Goal: Find specific page/section: Find specific page/section

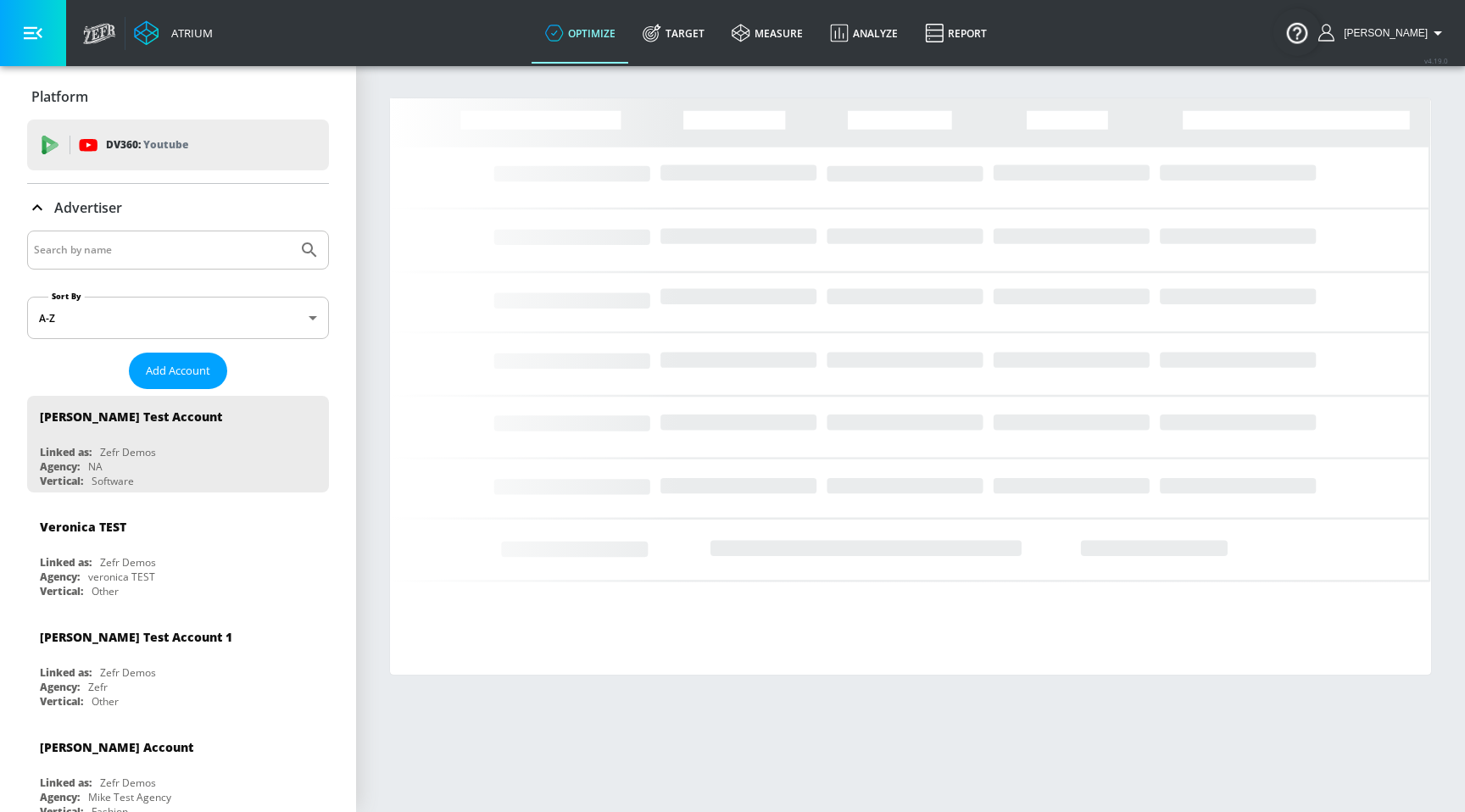
click at [161, 251] on input "Search by name" at bounding box center [162, 250] width 257 height 22
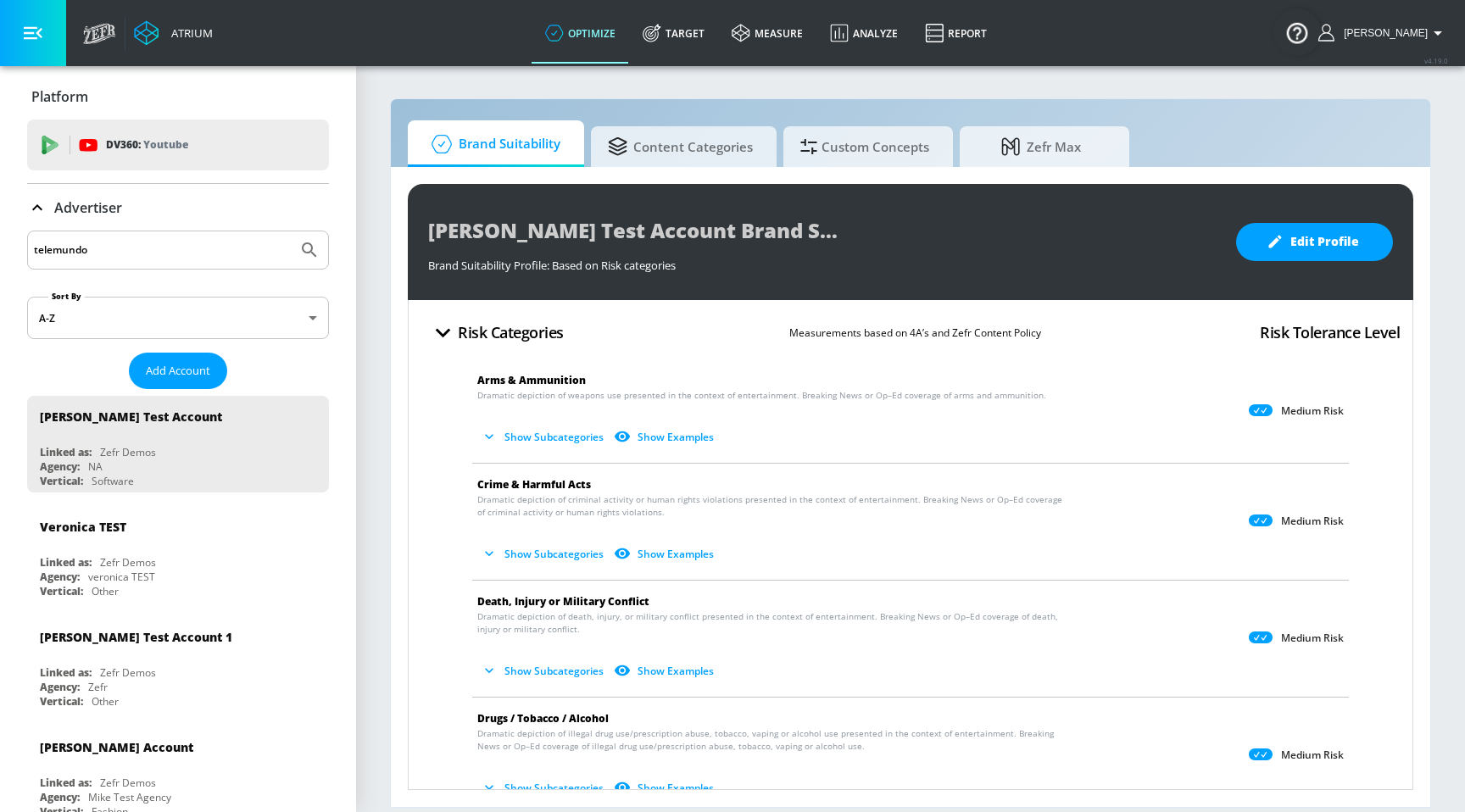
type input "telemundo"
click at [291, 231] on button "Submit Search" at bounding box center [309, 250] width 37 height 37
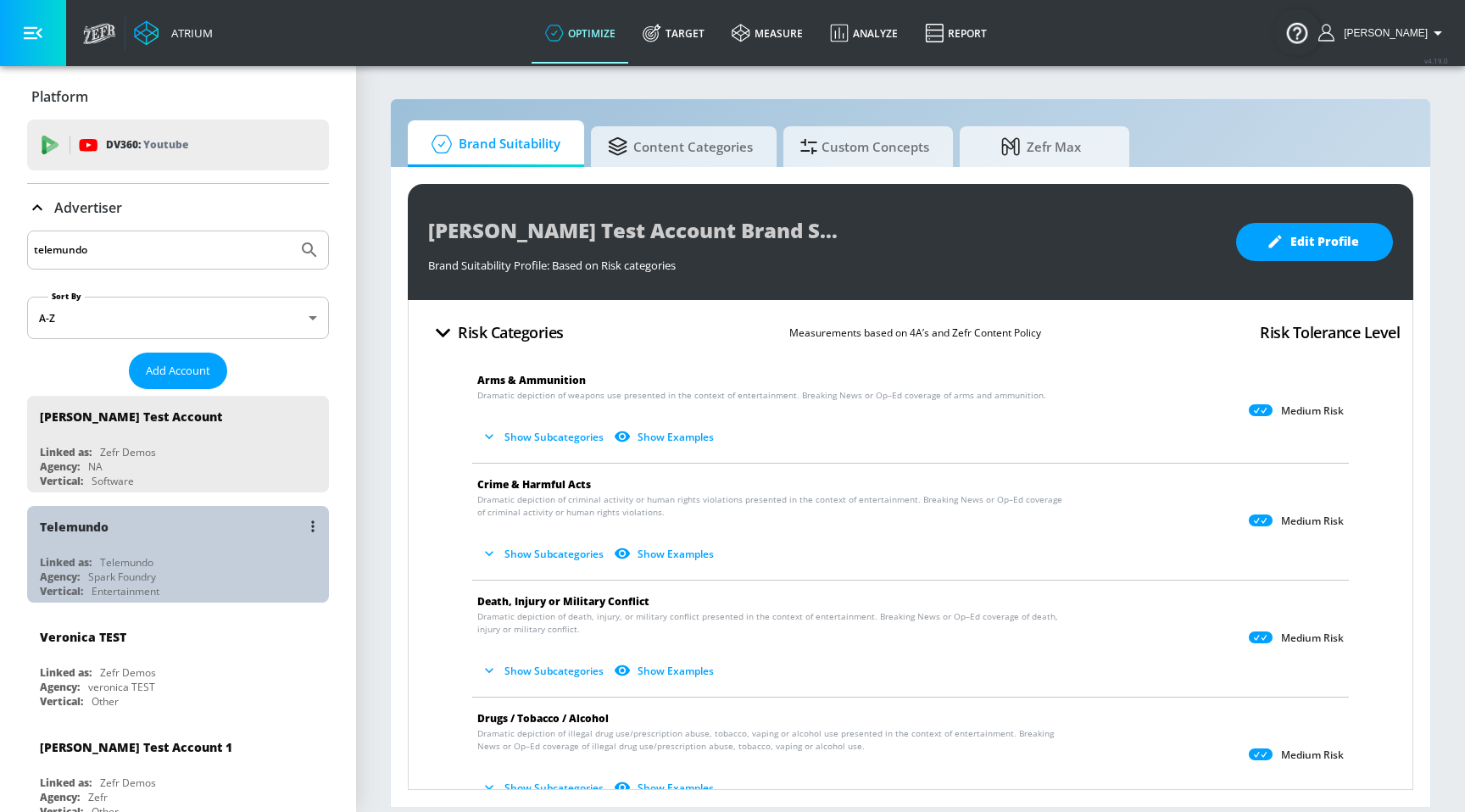
click at [56, 580] on div "Agency:" at bounding box center [59, 576] width 40 height 15
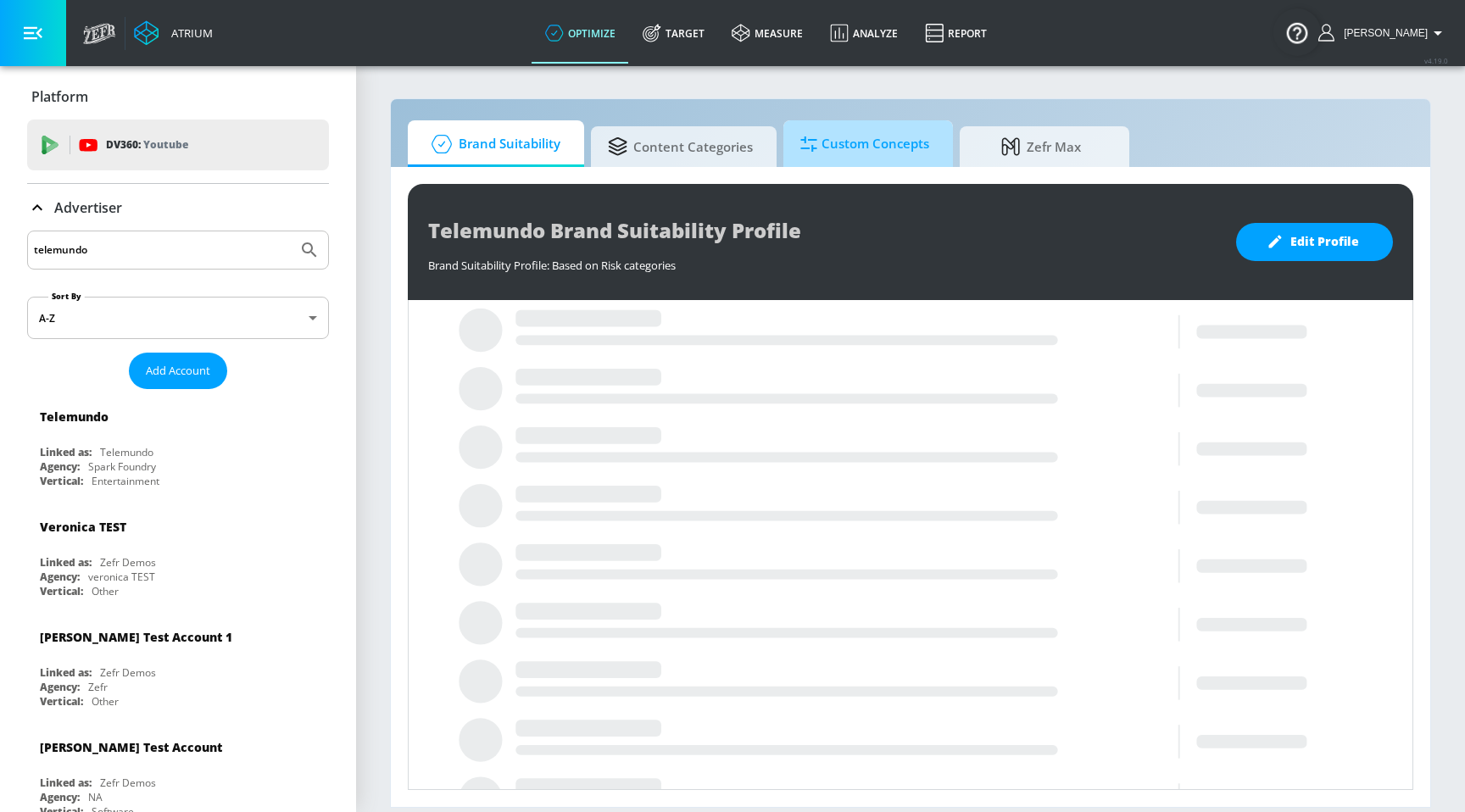
click at [894, 140] on span "Custom Concepts" at bounding box center [864, 144] width 129 height 41
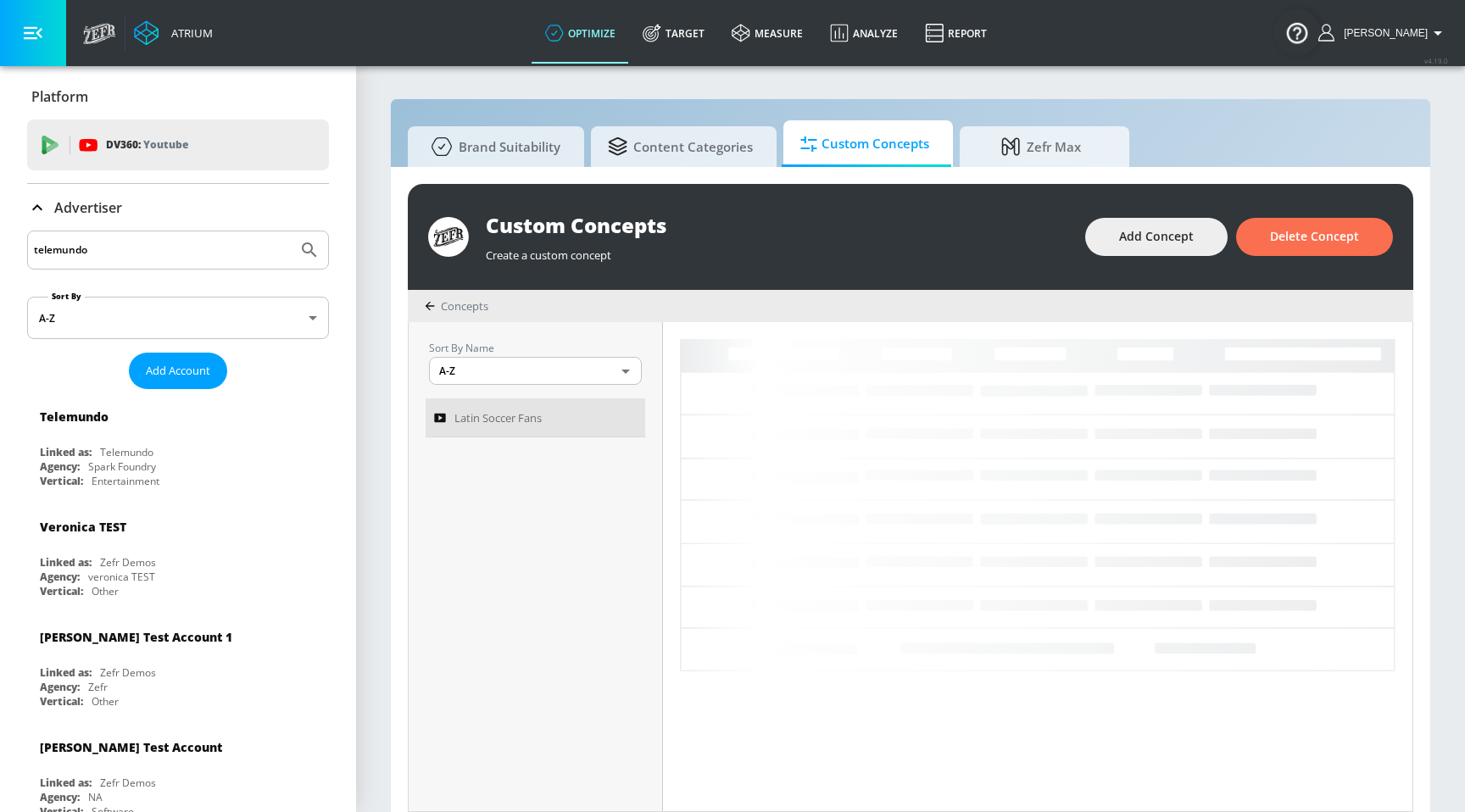
scroll to position [18, 0]
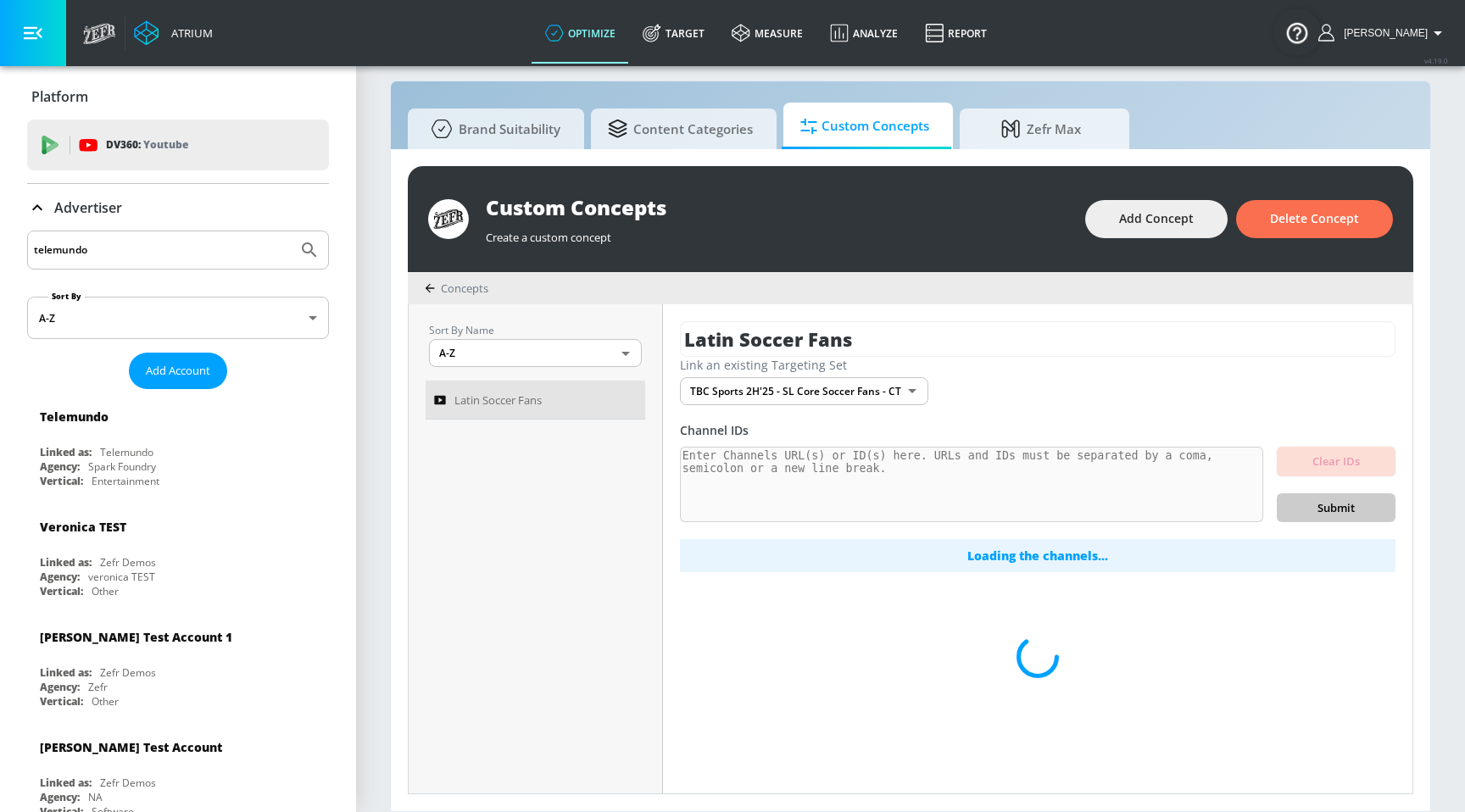
click at [995, 554] on div "Loading the channels..." at bounding box center [1038, 556] width 716 height 33
click at [918, 431] on div "Channel IDs" at bounding box center [1038, 430] width 716 height 17
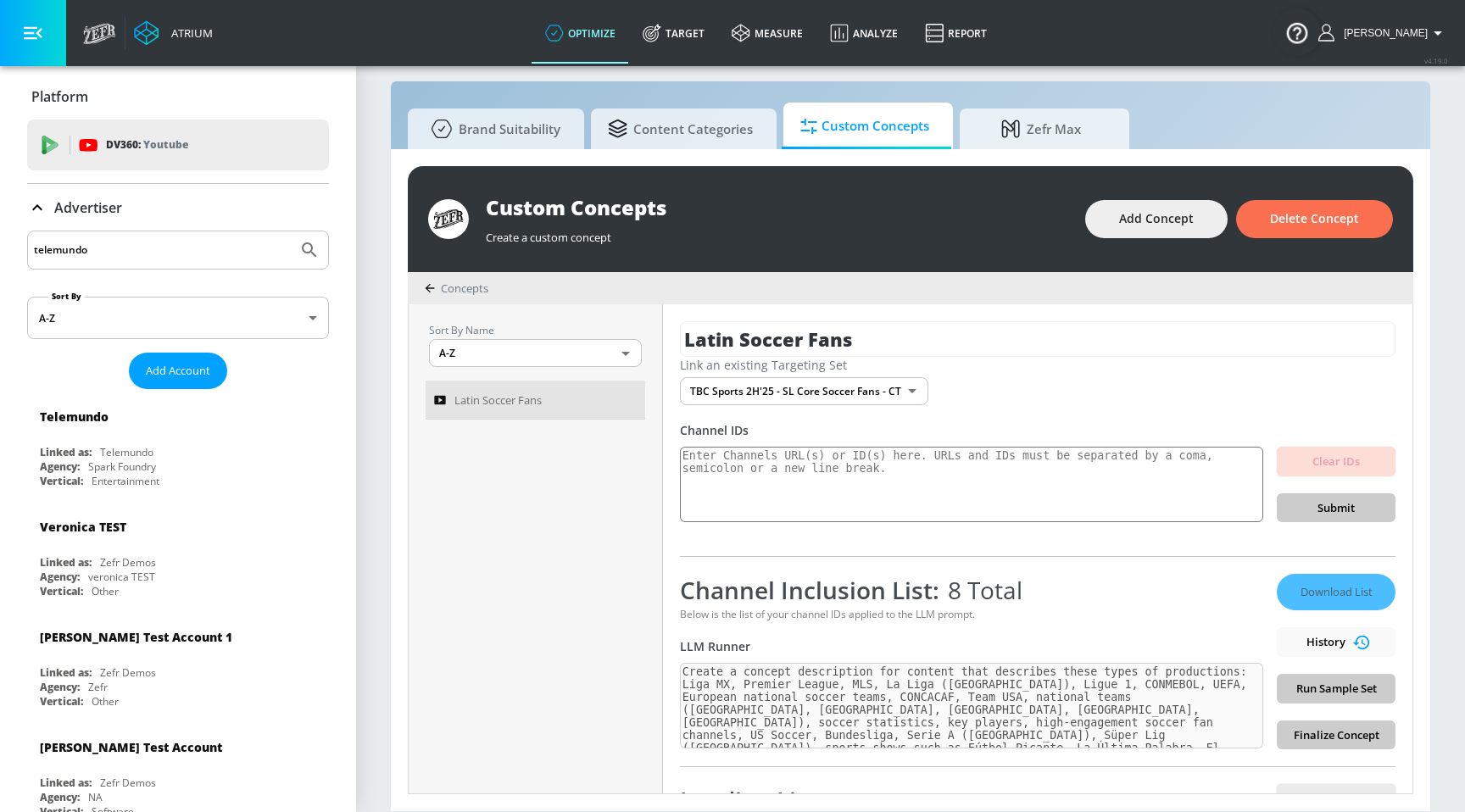
scroll to position [98, 0]
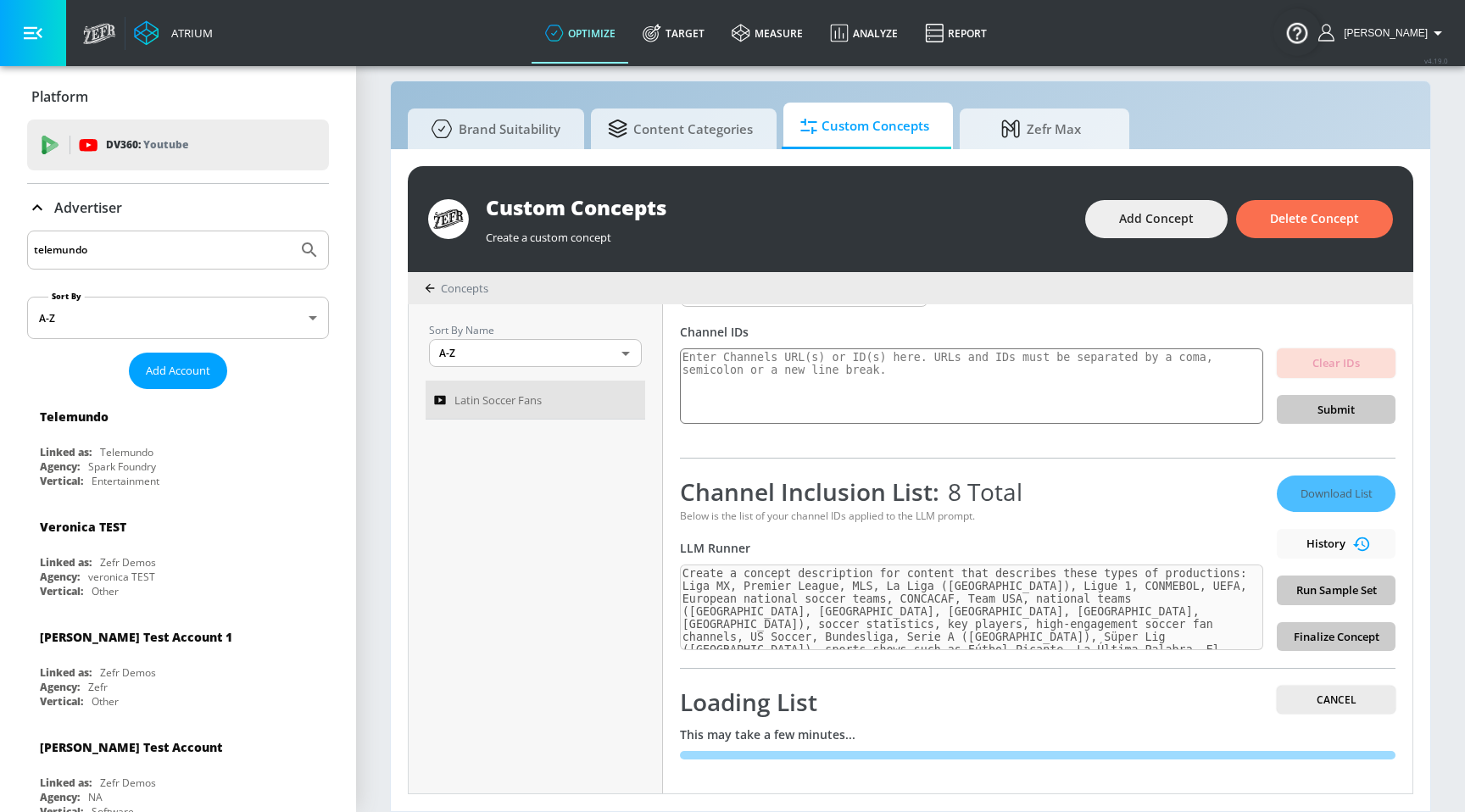
click at [637, 205] on div "Custom Concepts" at bounding box center [776, 207] width 582 height 28
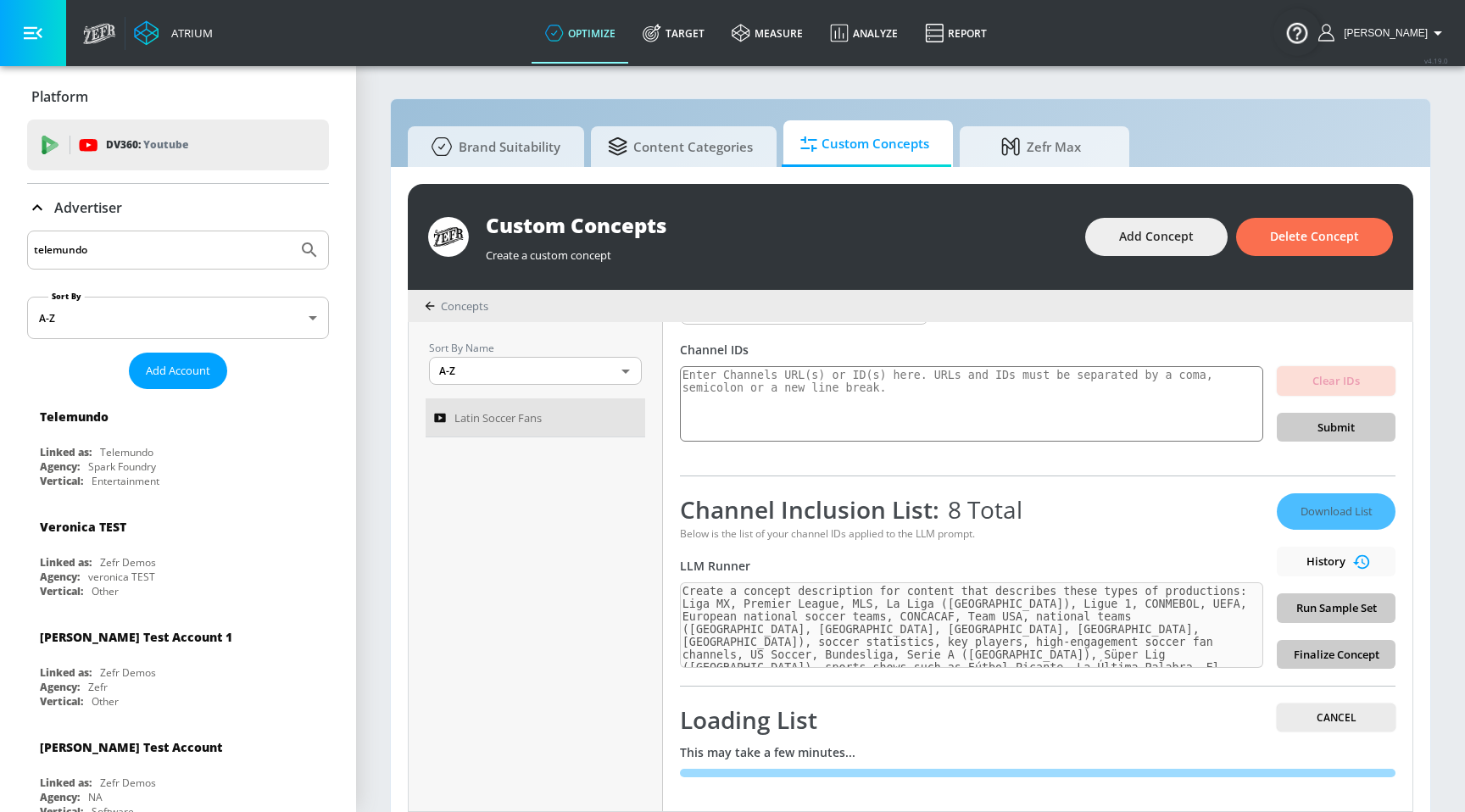
scroll to position [18, 0]
